Goal: Task Accomplishment & Management: Manage account settings

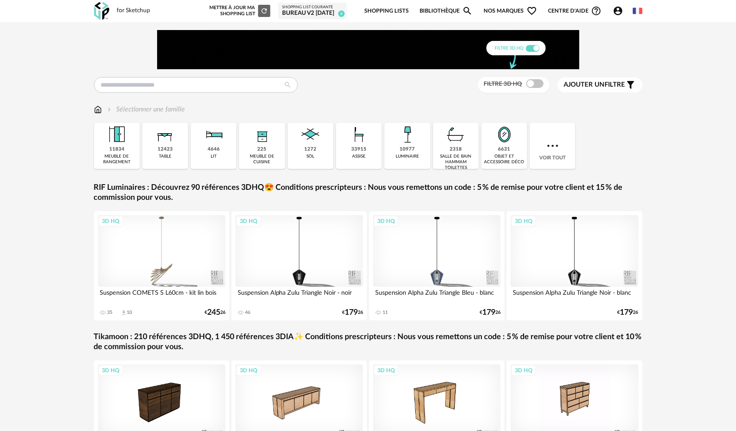
click at [307, 11] on div "BUREAU V2 [DATE]" at bounding box center [312, 14] width 61 height 8
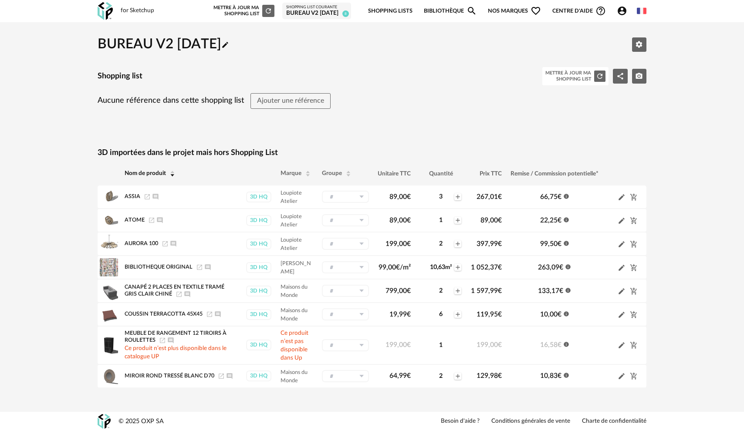
click at [393, 6] on link "Shopping Lists" at bounding box center [390, 11] width 44 height 20
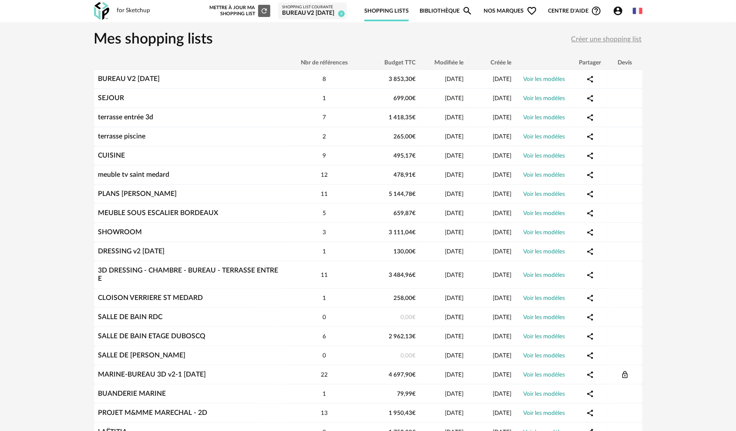
click at [443, 9] on link "Bibliothèque Magnify icon" at bounding box center [446, 11] width 53 height 20
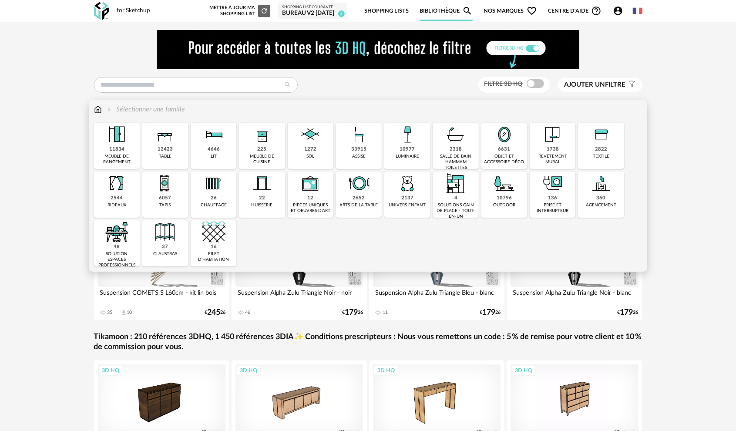
click at [555, 142] on img at bounding box center [553, 135] width 24 height 24
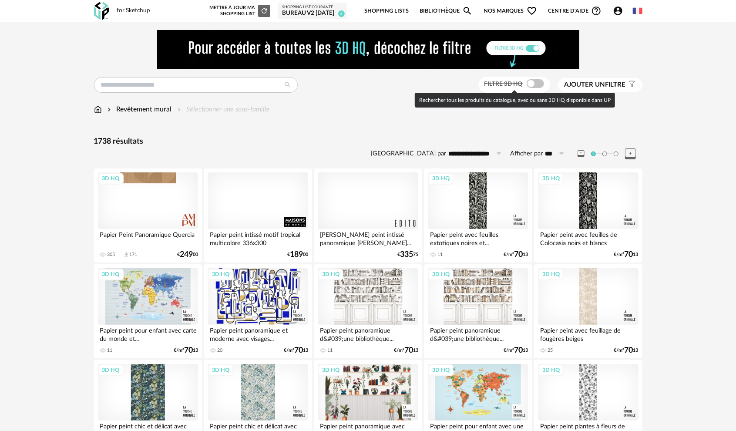
click at [532, 84] on span at bounding box center [535, 83] width 17 height 9
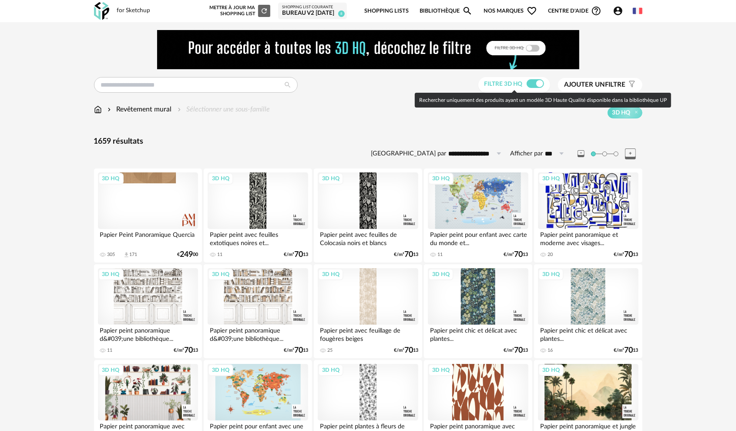
click at [538, 82] on span at bounding box center [535, 83] width 17 height 9
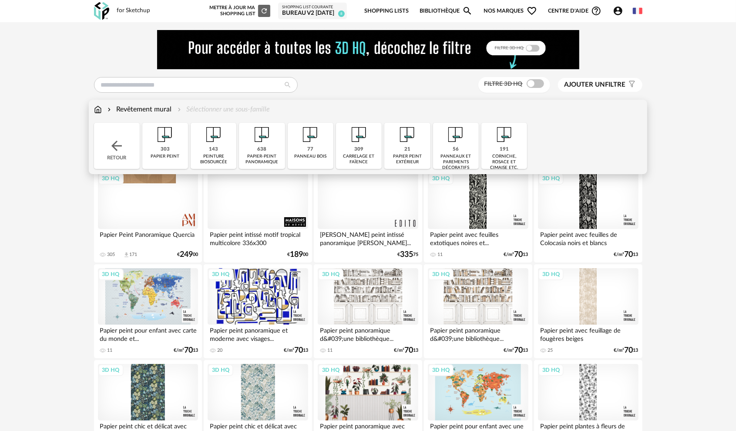
click at [259, 155] on div "papier-peint panoramique" at bounding box center [262, 159] width 40 height 11
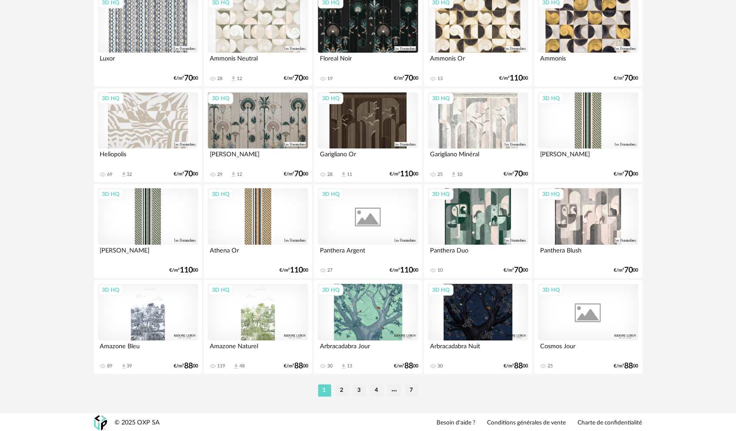
scroll to position [1711, 0]
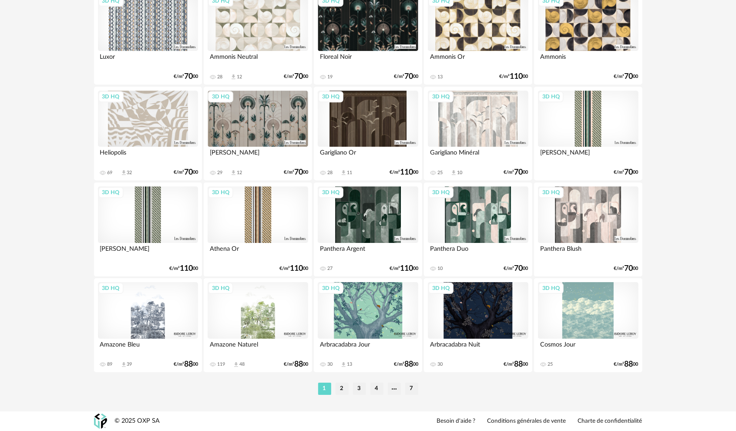
click at [338, 387] on li "2" at bounding box center [342, 389] width 13 height 12
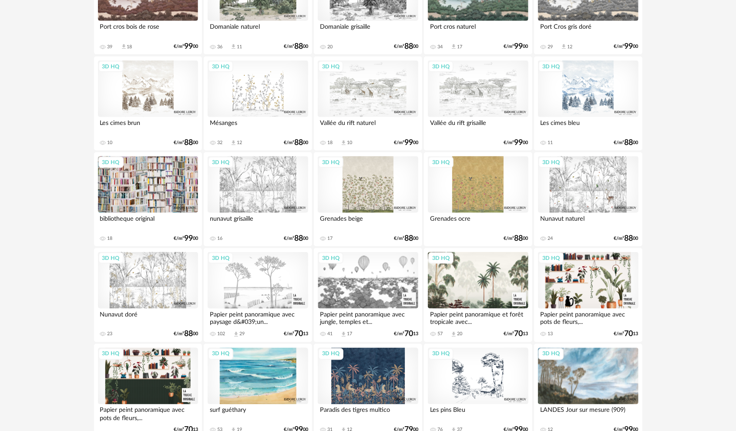
scroll to position [784, 0]
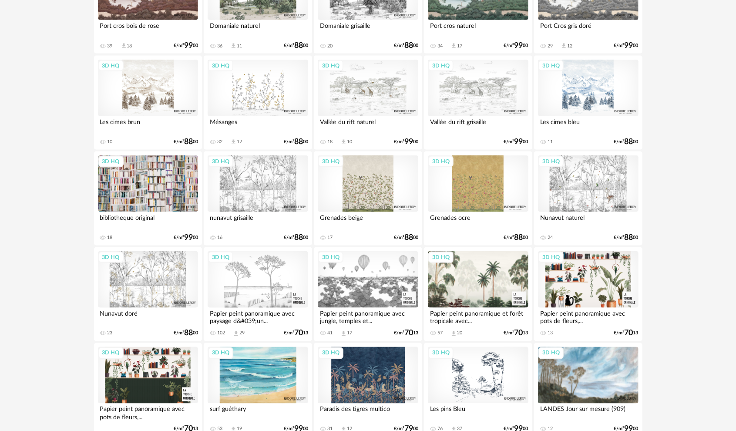
click at [255, 312] on div "Papier peint panoramique avec paysage d&#039;un..." at bounding box center [258, 316] width 100 height 17
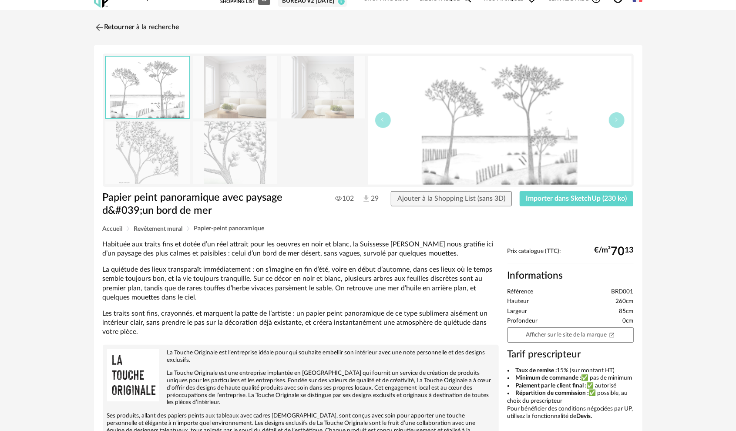
scroll to position [44, 0]
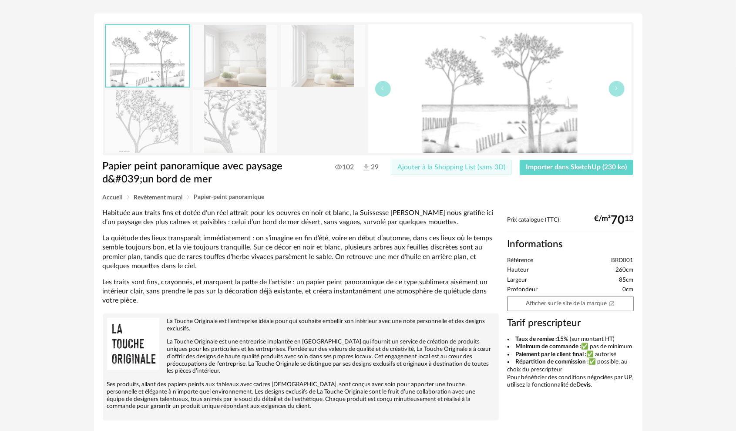
click at [468, 168] on span "Ajouter à la Shopping List (sans 3D)" at bounding box center [452, 167] width 108 height 7
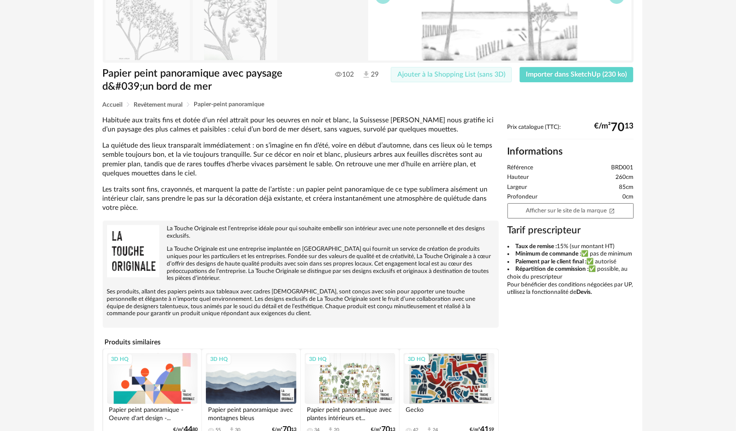
scroll to position [0, 0]
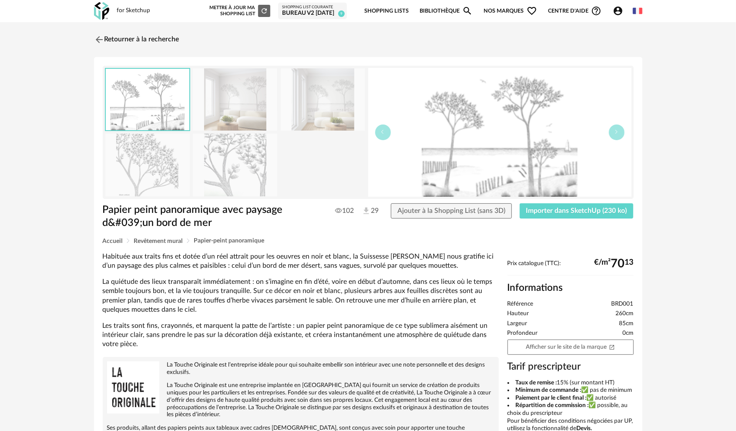
click at [312, 11] on div "BUREAU V2 [DATE]" at bounding box center [312, 14] width 61 height 8
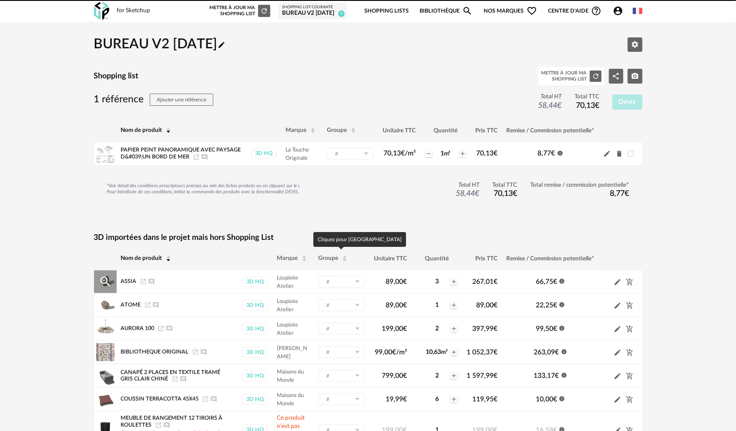
scroll to position [85, 0]
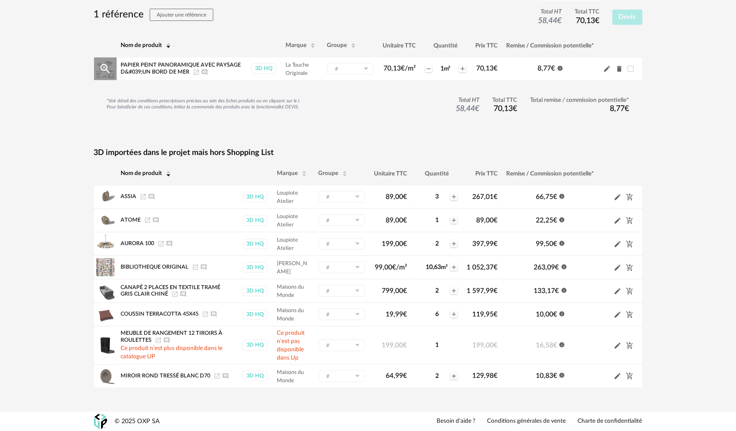
click at [361, 69] on icon at bounding box center [366, 69] width 11 height 12
click at [460, 69] on icon "Plus icon" at bounding box center [462, 68] width 7 height 7
click at [108, 69] on icon "Magnify Plus Outline icon" at bounding box center [105, 68] width 13 height 13
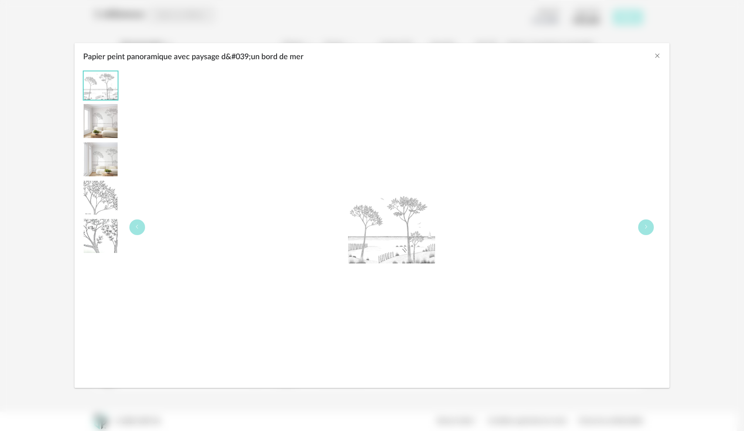
click at [102, 240] on img "Papier peint panoramique avec paysage d&#039;un bord de mer" at bounding box center [101, 236] width 34 height 34
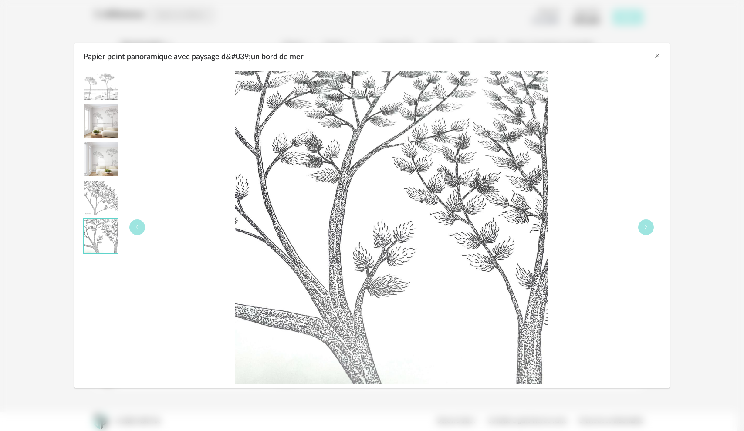
click at [102, 162] on img "Papier peint panoramique avec paysage d&#039;un bord de mer" at bounding box center [101, 159] width 34 height 34
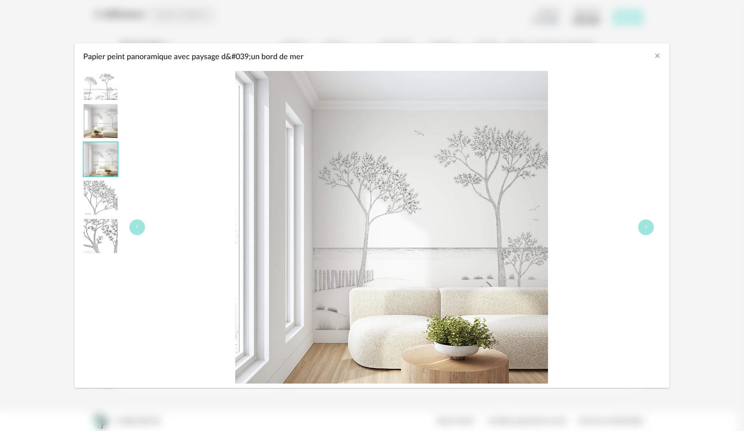
click at [107, 136] on img "Papier peint panoramique avec paysage d&#039;un bord de mer" at bounding box center [101, 121] width 34 height 34
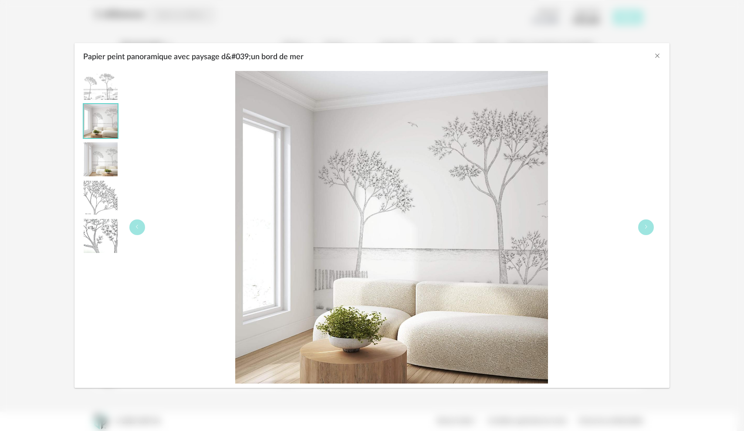
click at [106, 89] on img "Papier peint panoramique avec paysage d&#039;un bord de mer" at bounding box center [101, 85] width 34 height 28
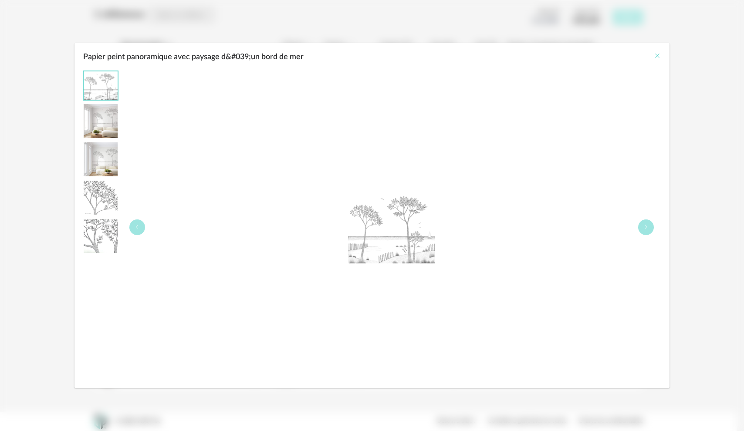
click at [657, 53] on icon "Close" at bounding box center [657, 55] width 7 height 7
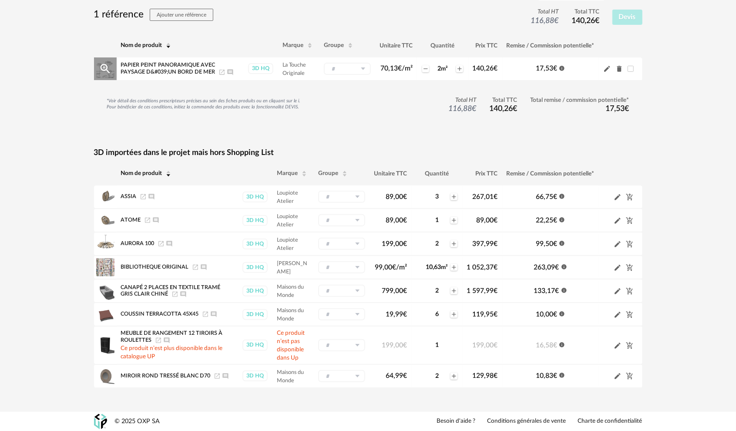
click at [607, 70] on icon "Pencil icon" at bounding box center [607, 69] width 6 height 6
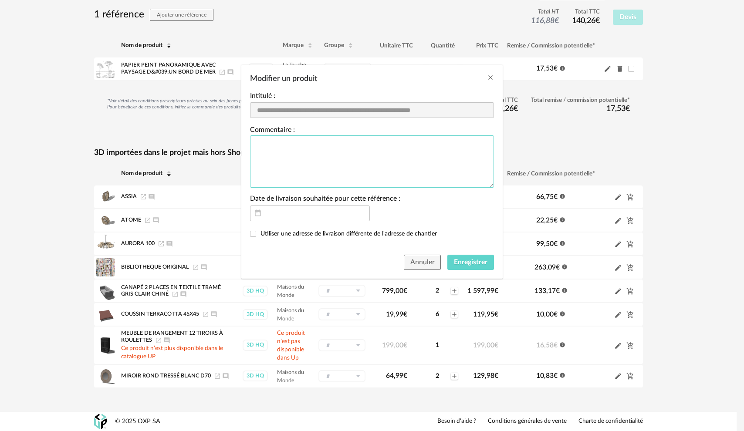
click at [259, 144] on textarea "Modifier un produit" at bounding box center [372, 161] width 244 height 52
click at [424, 263] on span "Annuler" at bounding box center [422, 262] width 24 height 7
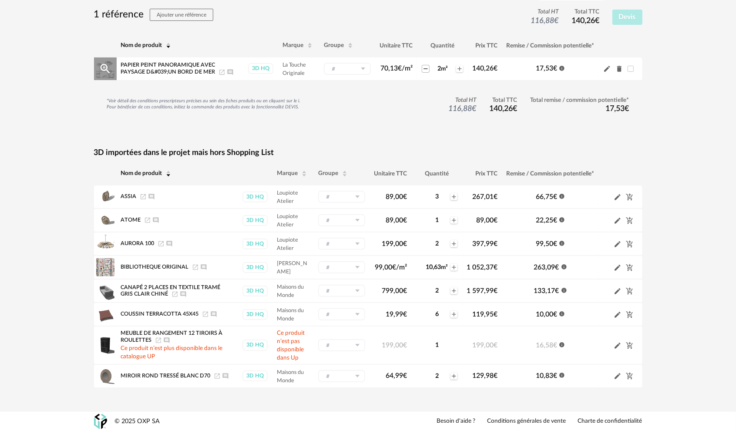
click at [426, 71] on icon "Minus icon" at bounding box center [425, 68] width 7 height 7
